Goal: Information Seeking & Learning: Learn about a topic

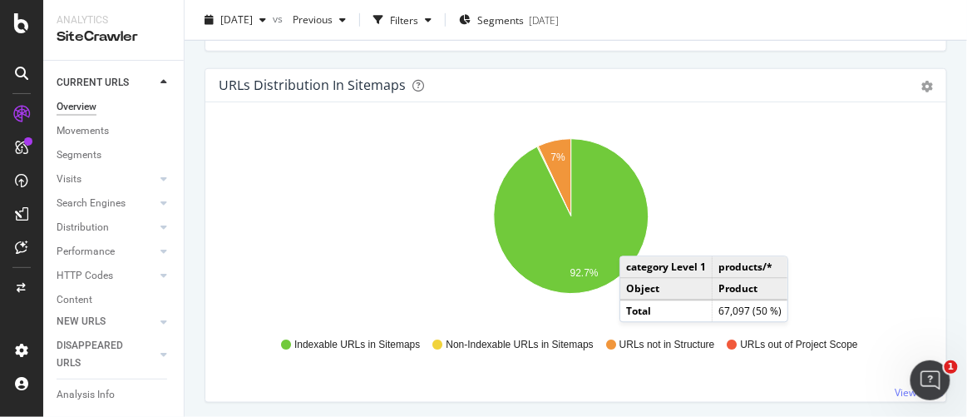
scroll to position [3315, 0]
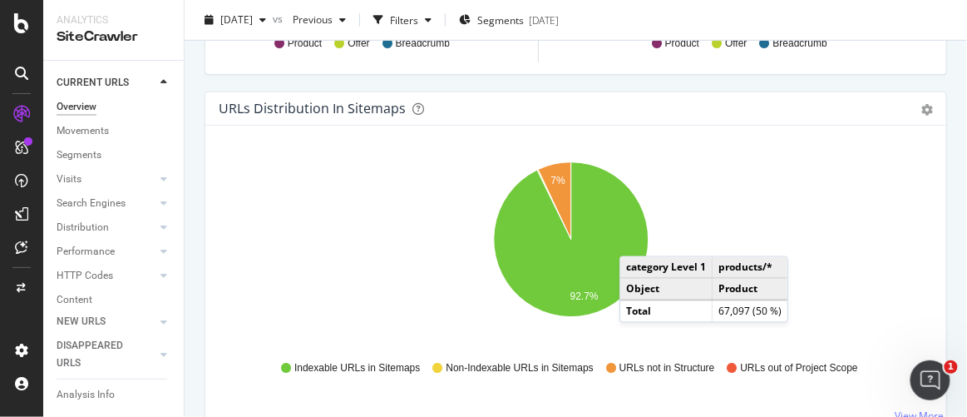
click at [191, 184] on div "Overview [DOMAIN_NAME] [DATE] vs Previous Filters Segments [DATE] Crawled URLs …" at bounding box center [576, 208] width 782 height 417
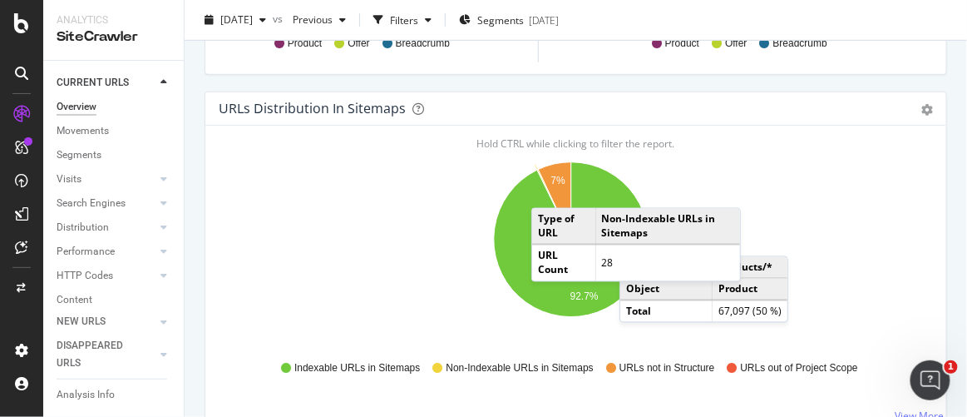
click at [548, 183] on icon "A chart." at bounding box center [554, 205] width 34 height 70
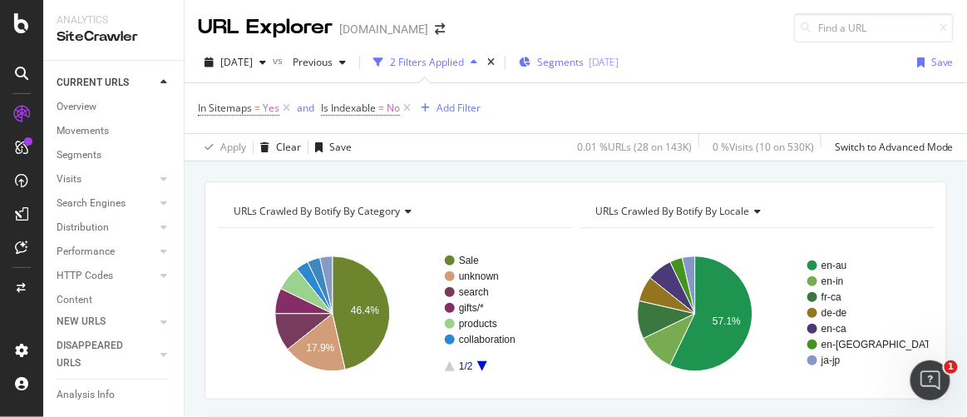
click at [584, 67] on span "Segments" at bounding box center [560, 62] width 47 height 14
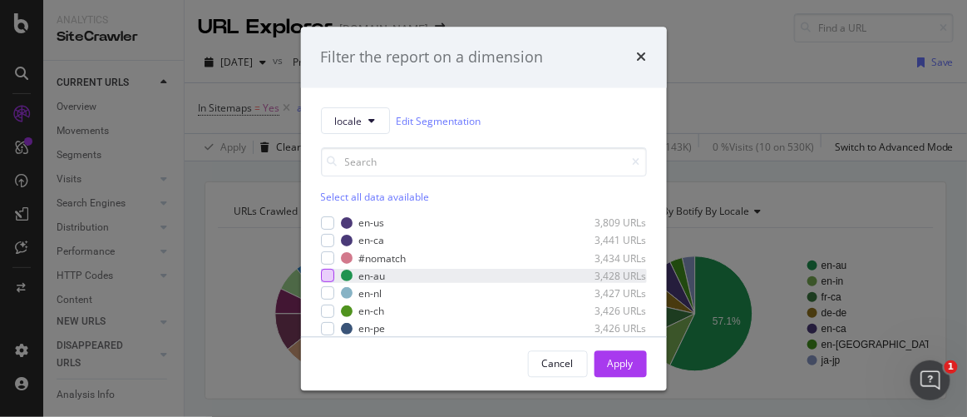
click at [330, 279] on div "modal" at bounding box center [327, 275] width 13 height 13
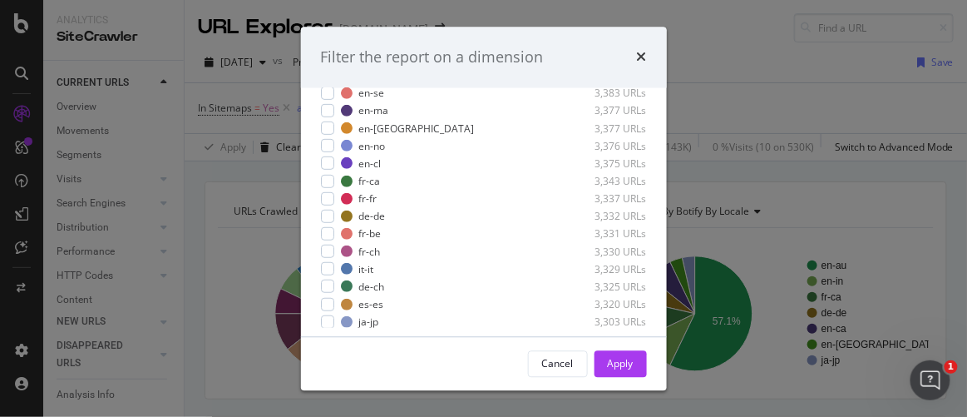
scroll to position [201, 0]
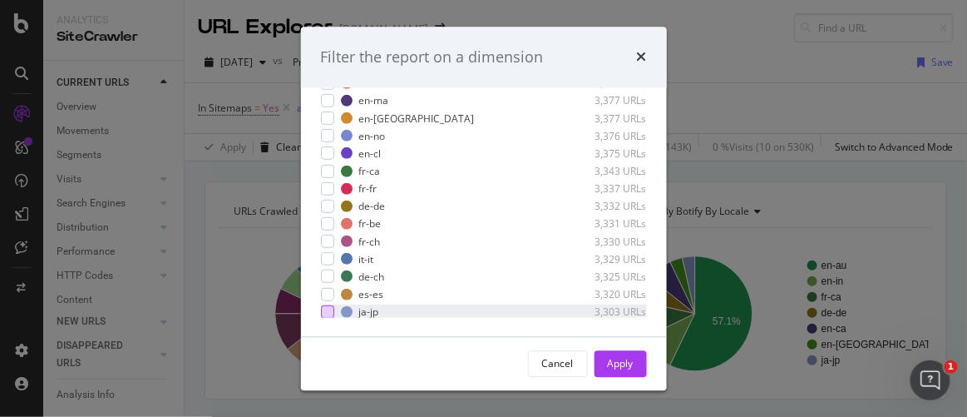
click at [329, 310] on div "modal" at bounding box center [327, 310] width 13 height 13
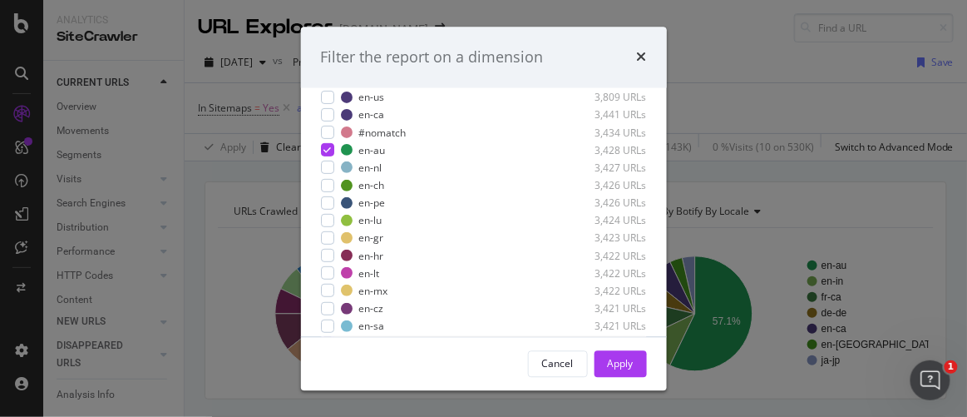
scroll to position [126, 0]
click at [328, 96] on div "modal" at bounding box center [327, 97] width 13 height 13
click at [327, 93] on icon "modal" at bounding box center [326, 97] width 7 height 8
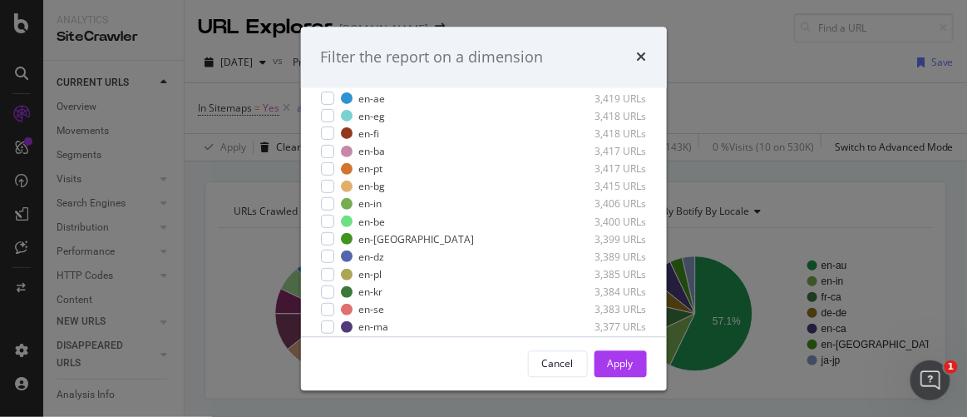
scroll to position [302, 0]
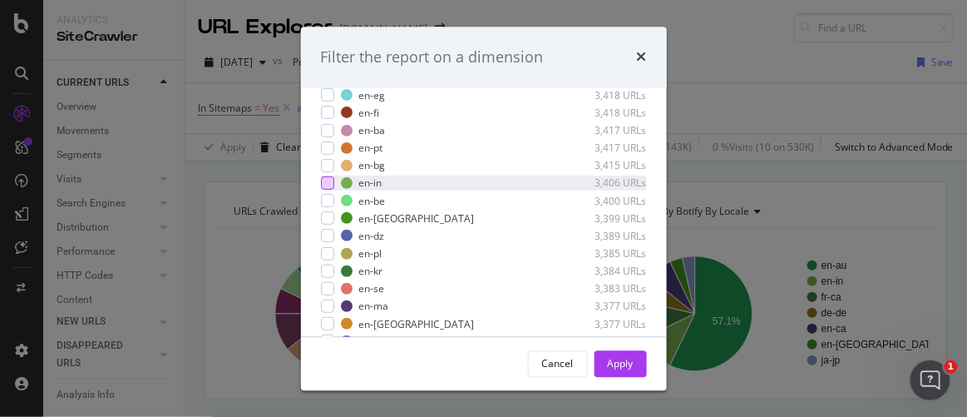
click at [331, 180] on div "modal" at bounding box center [327, 182] width 13 height 13
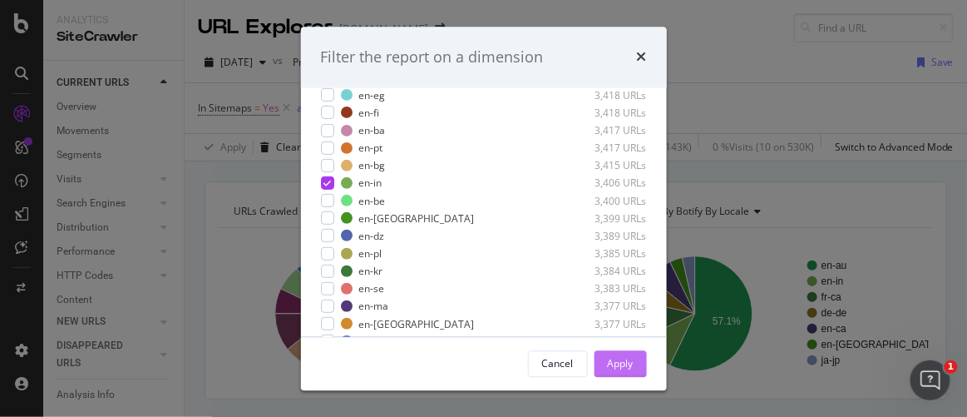
click at [628, 365] on div "Apply" at bounding box center [621, 363] width 26 height 14
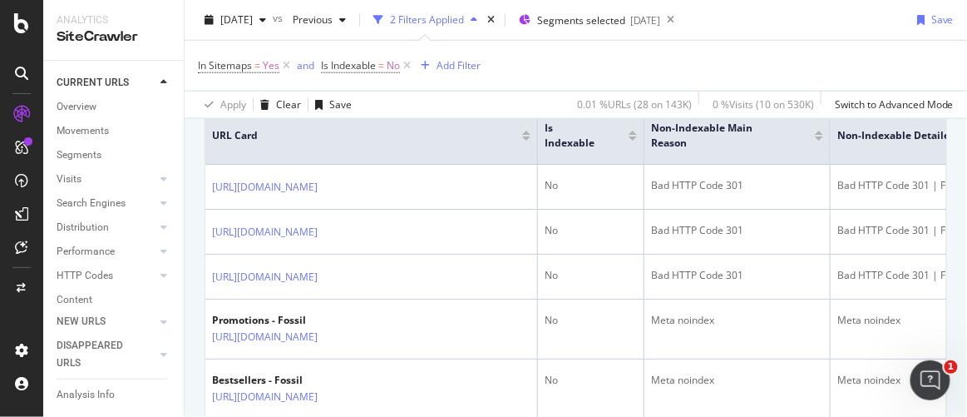
scroll to position [392, 0]
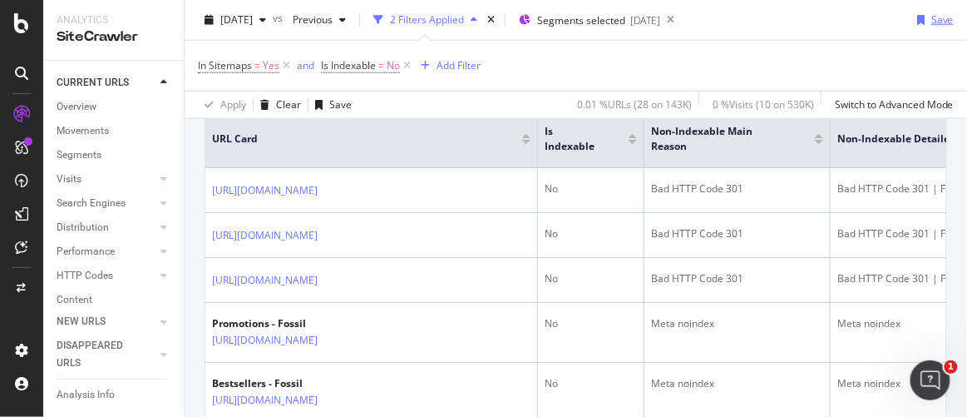
click at [931, 22] on div "Save" at bounding box center [942, 19] width 22 height 14
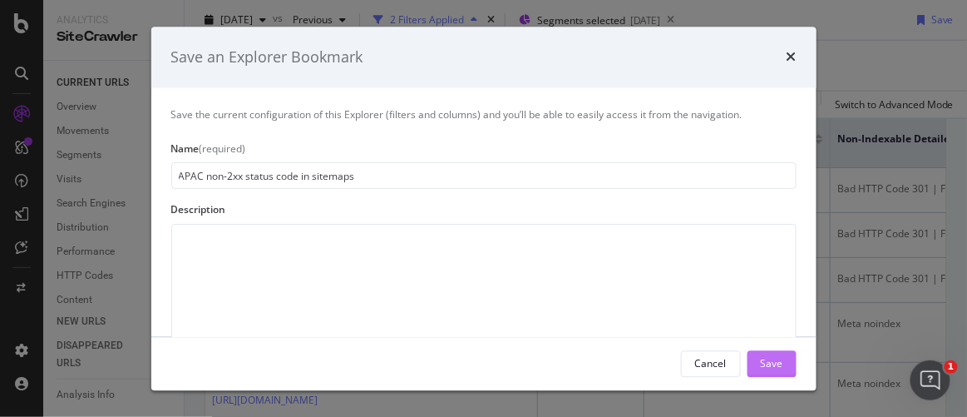
type input "APAC non-2xx status code in sitemaps"
click at [764, 363] on div "Save" at bounding box center [772, 363] width 22 height 14
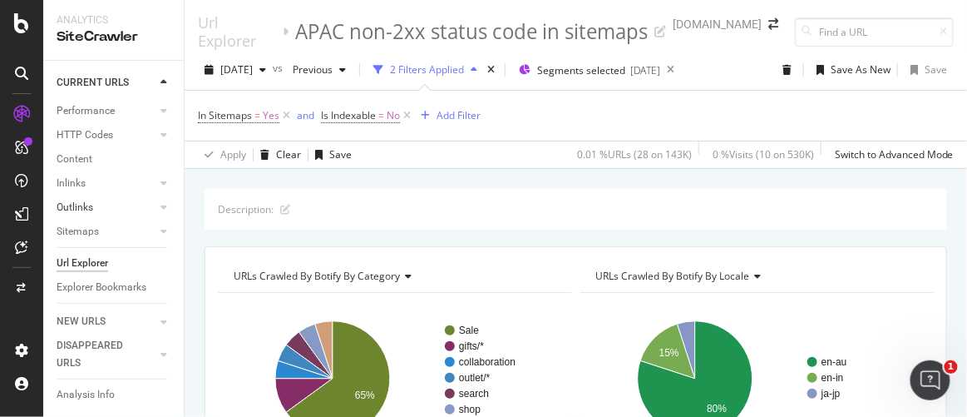
scroll to position [157, 0]
click at [99, 254] on div "Url Explorer" at bounding box center [83, 262] width 52 height 17
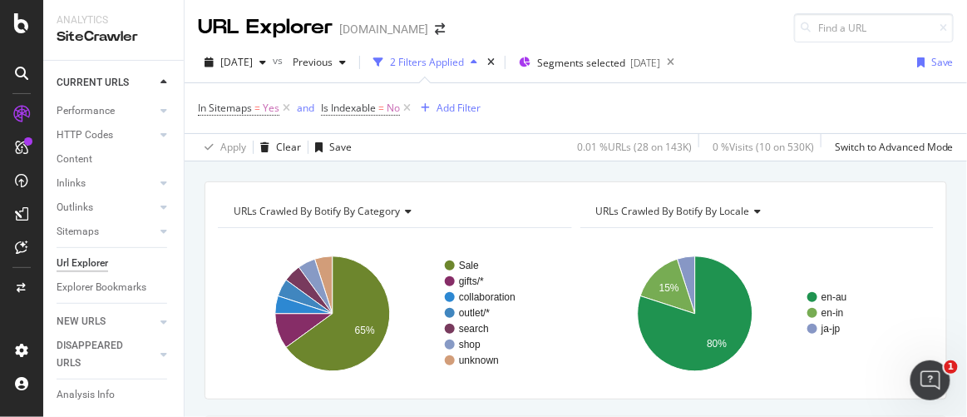
click at [469, 163] on div "URLs Crawled By Botify By category Chart (by Value) Table Expand Export as CSV …" at bounding box center [576, 181] width 782 height 40
click at [464, 67] on div "2 Filters Applied" at bounding box center [427, 62] width 74 height 14
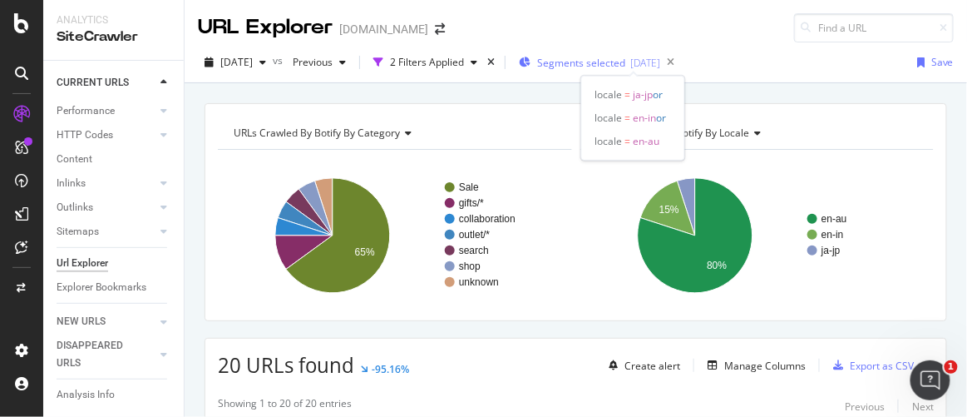
click at [615, 65] on span "Segments selected" at bounding box center [581, 63] width 88 height 14
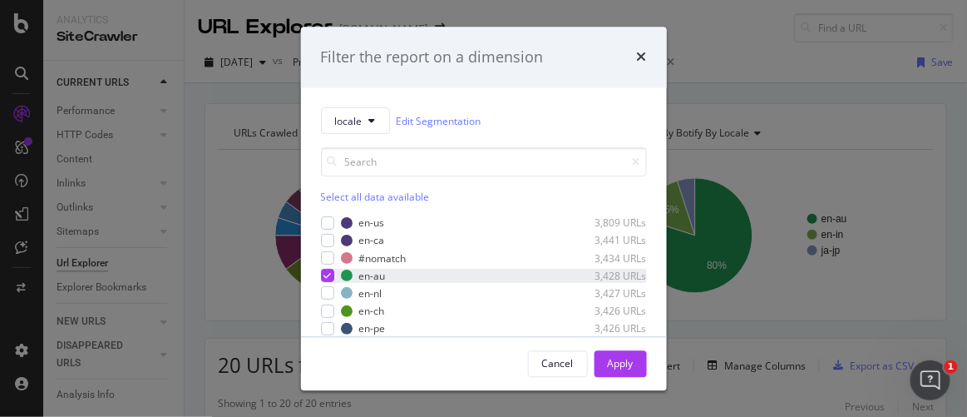
click at [330, 272] on icon "modal" at bounding box center [326, 276] width 7 height 8
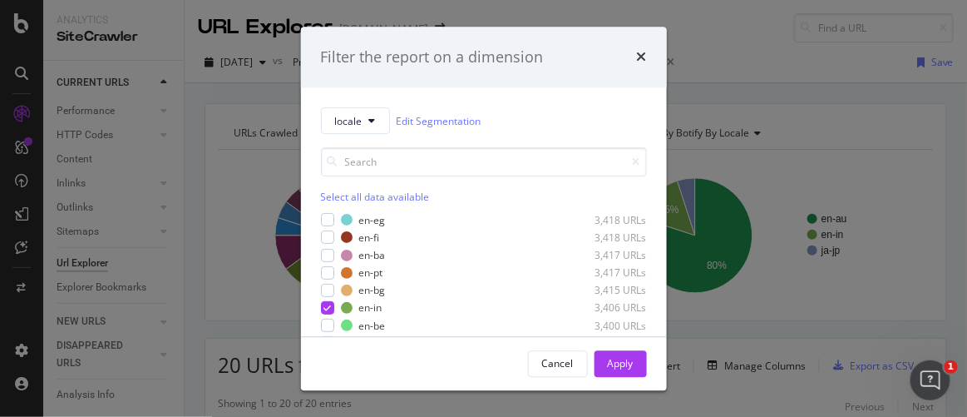
scroll to position [377, 0]
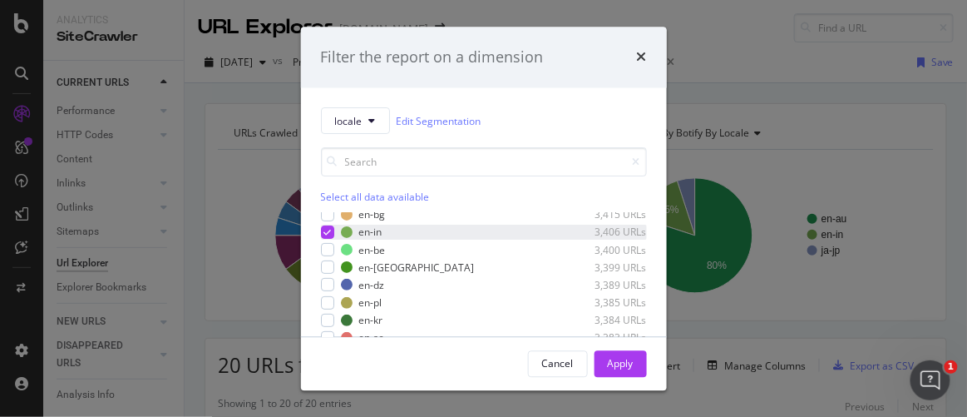
click at [328, 229] on icon "modal" at bounding box center [326, 233] width 7 height 8
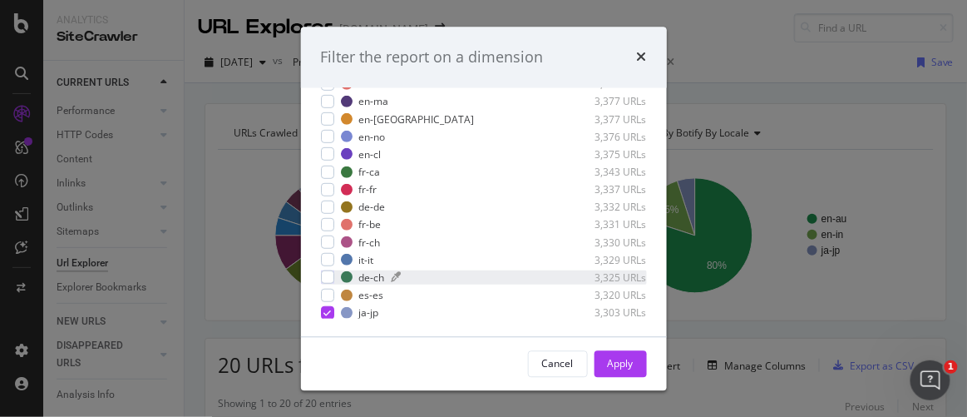
scroll to position [201, 0]
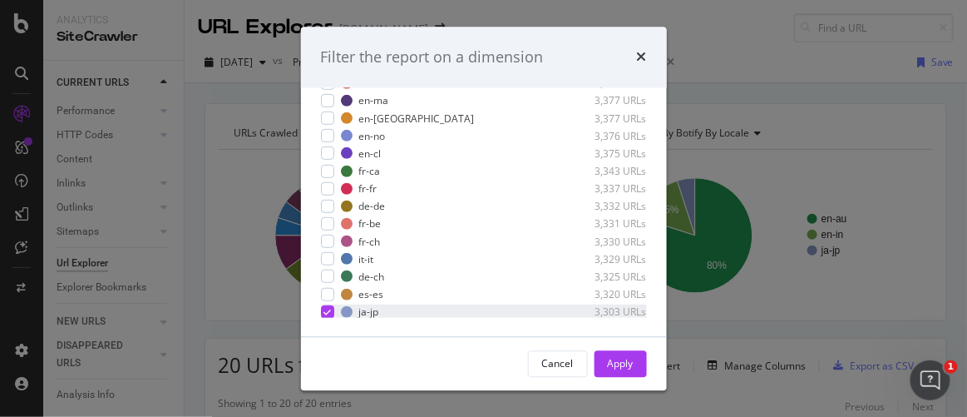
click at [330, 307] on icon "modal" at bounding box center [326, 311] width 7 height 8
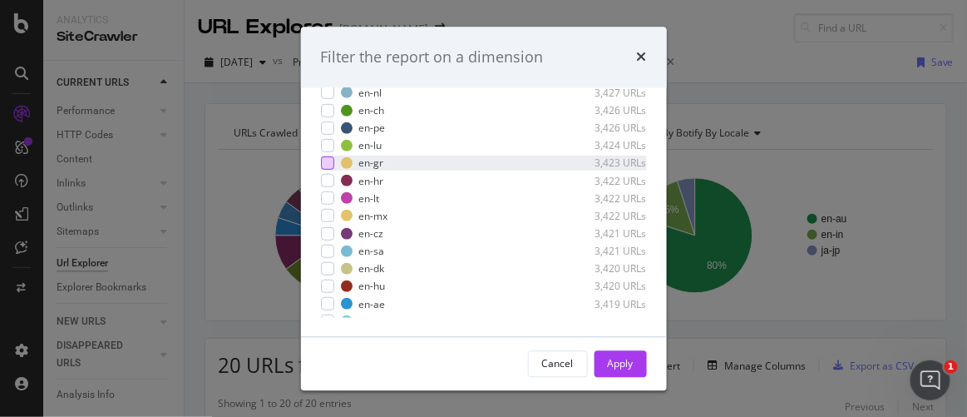
scroll to position [0, 0]
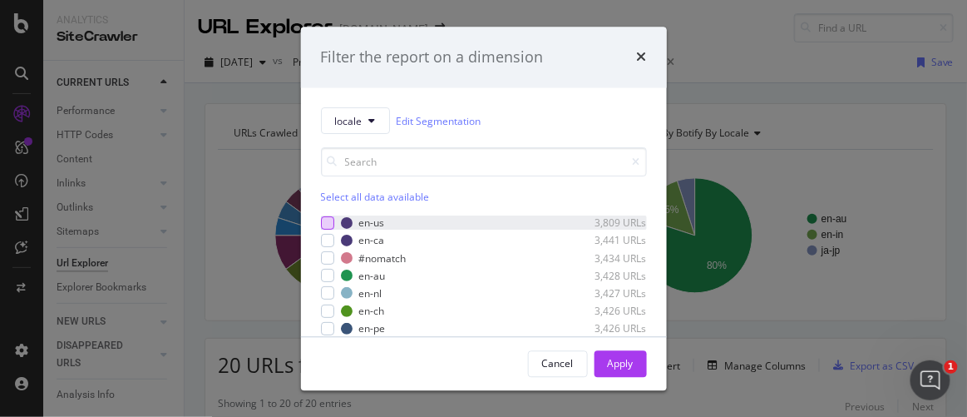
click at [324, 218] on div "modal" at bounding box center [327, 222] width 13 height 13
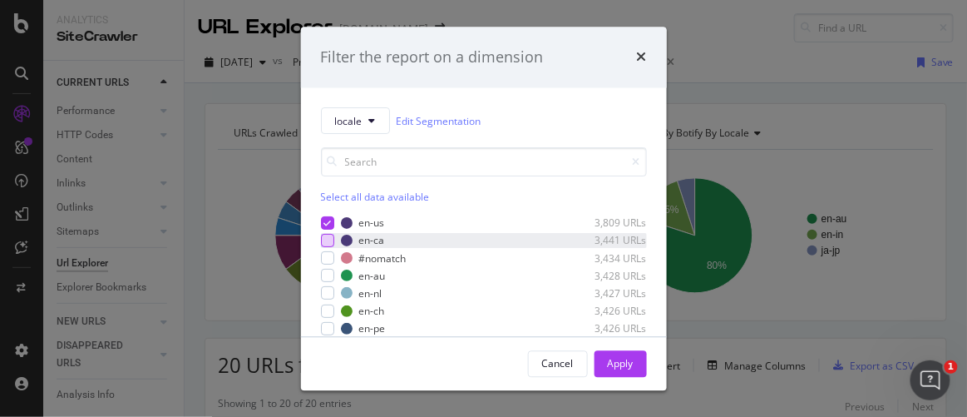
click at [332, 239] on div "modal" at bounding box center [327, 240] width 13 height 13
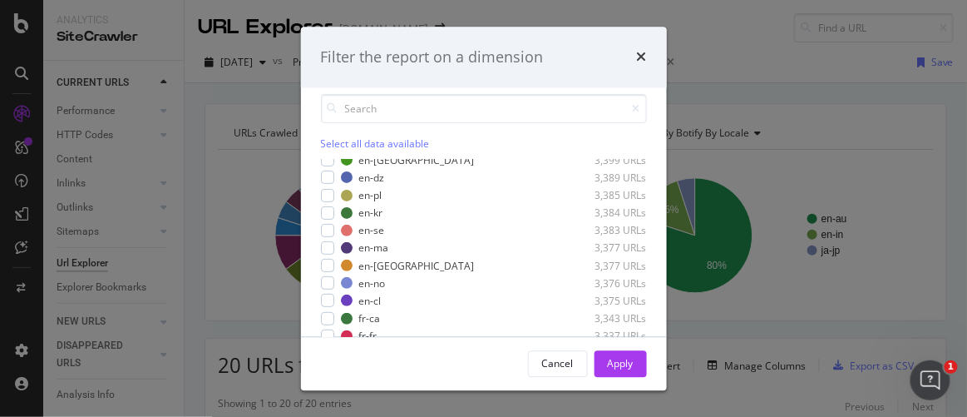
scroll to position [75, 0]
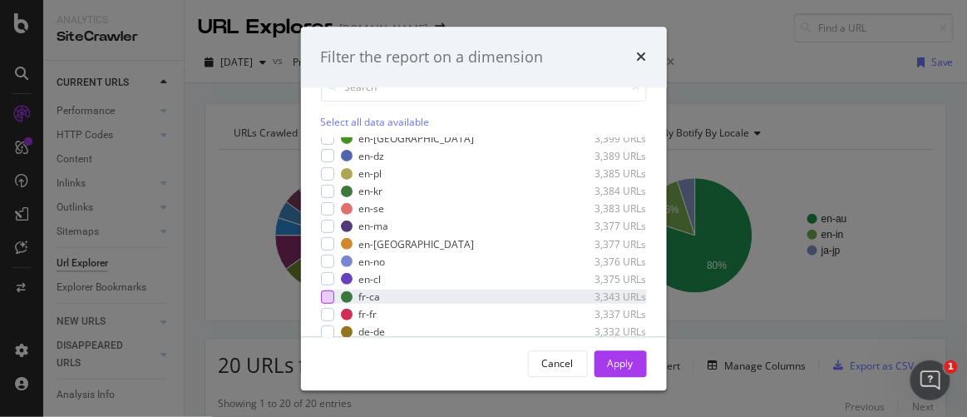
click at [328, 292] on div "modal" at bounding box center [327, 296] width 13 height 13
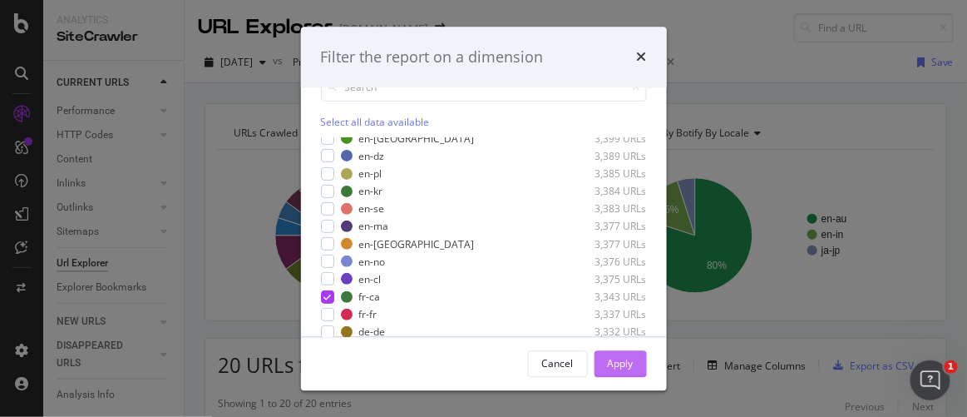
click at [629, 372] on div "Apply" at bounding box center [621, 363] width 26 height 25
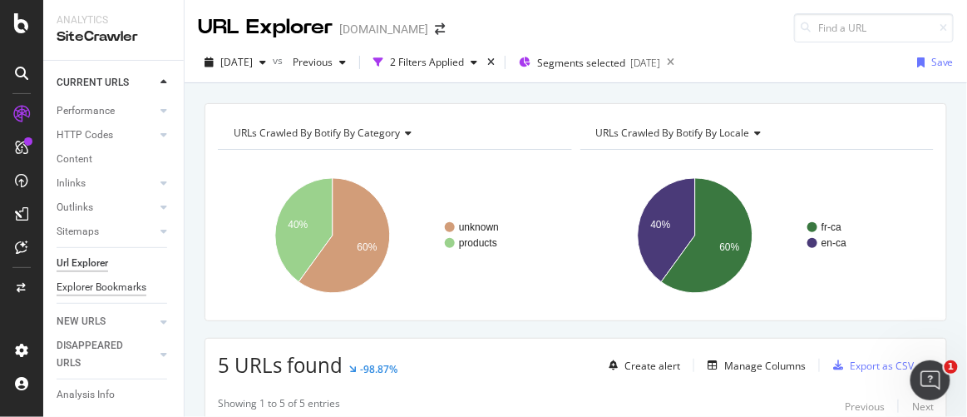
click at [92, 279] on div "Explorer Bookmarks" at bounding box center [102, 287] width 90 height 17
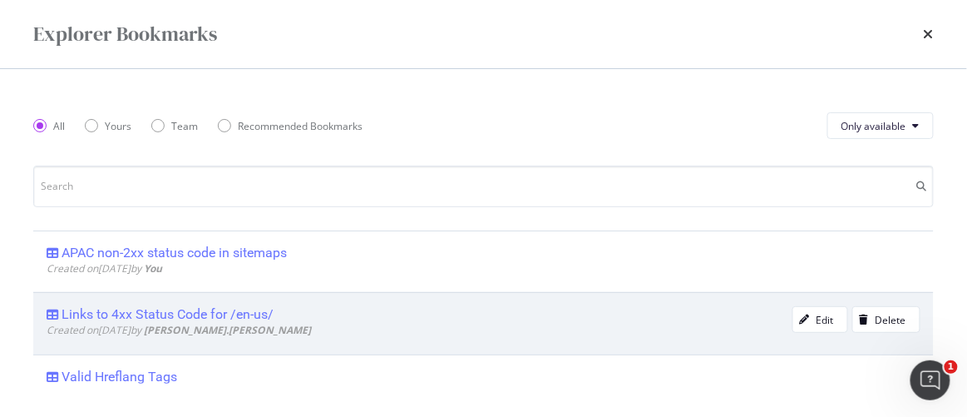
click at [149, 313] on div "Links to 4xx Status Code for /en-us/" at bounding box center [168, 314] width 212 height 17
